Goal: Find contact information: Find contact information

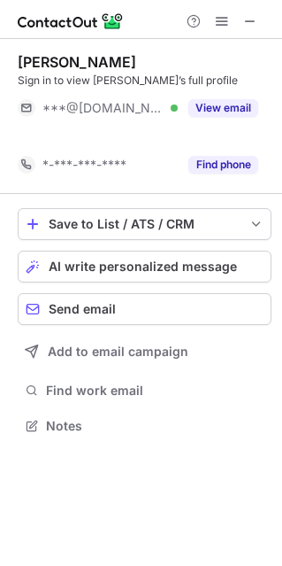
scroll to position [384, 282]
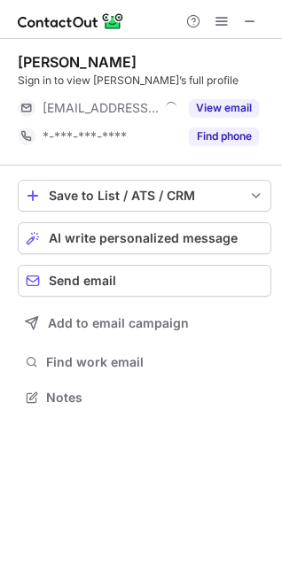
scroll to position [384, 282]
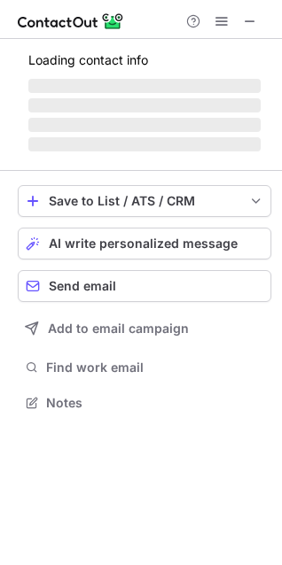
scroll to position [441, 282]
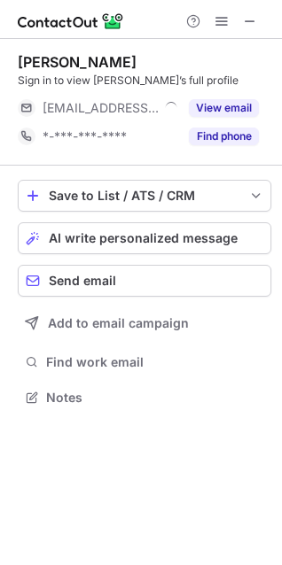
scroll to position [9, 9]
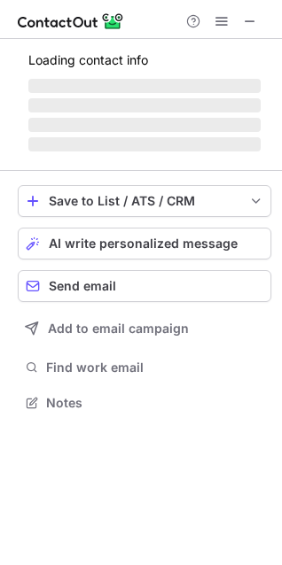
scroll to position [9, 9]
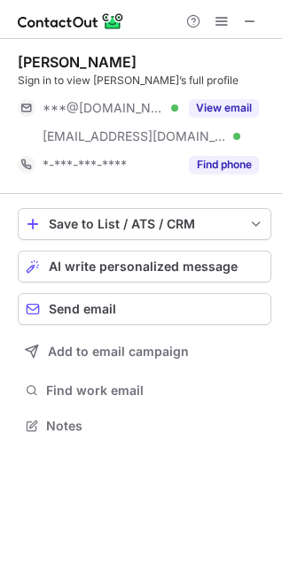
scroll to position [413, 282]
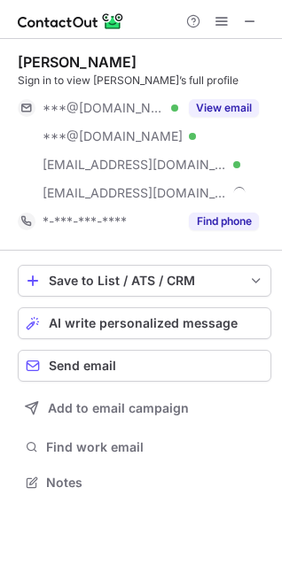
scroll to position [469, 282]
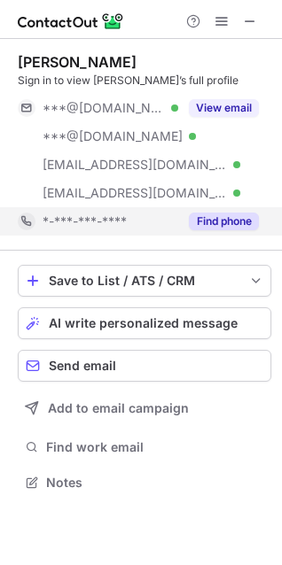
click at [243, 216] on button "Find phone" at bounding box center [224, 221] width 70 height 18
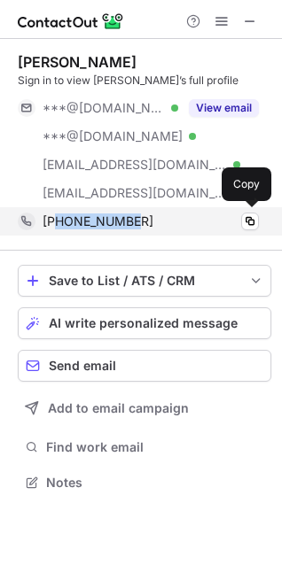
drag, startPoint x: 129, startPoint y: 220, endPoint x: 58, endPoint y: 220, distance: 71.7
click at [58, 220] on div "+16467726016" at bounding box center [150, 221] width 216 height 16
copy span "6467726016"
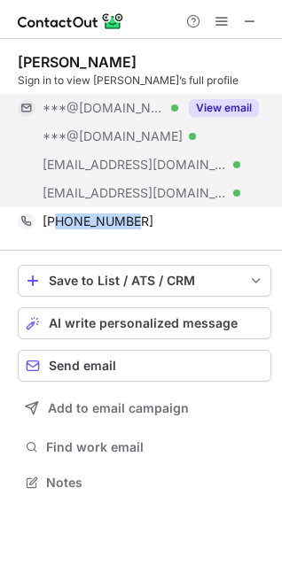
click at [216, 112] on button "View email" at bounding box center [224, 108] width 70 height 18
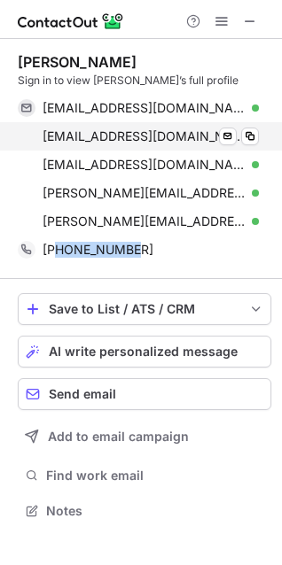
scroll to position [498, 282]
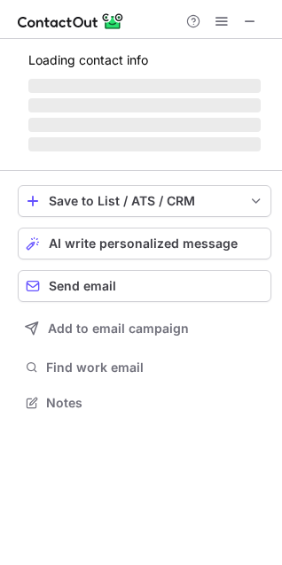
scroll to position [413, 282]
